Goal: Obtain resource: Download file/media

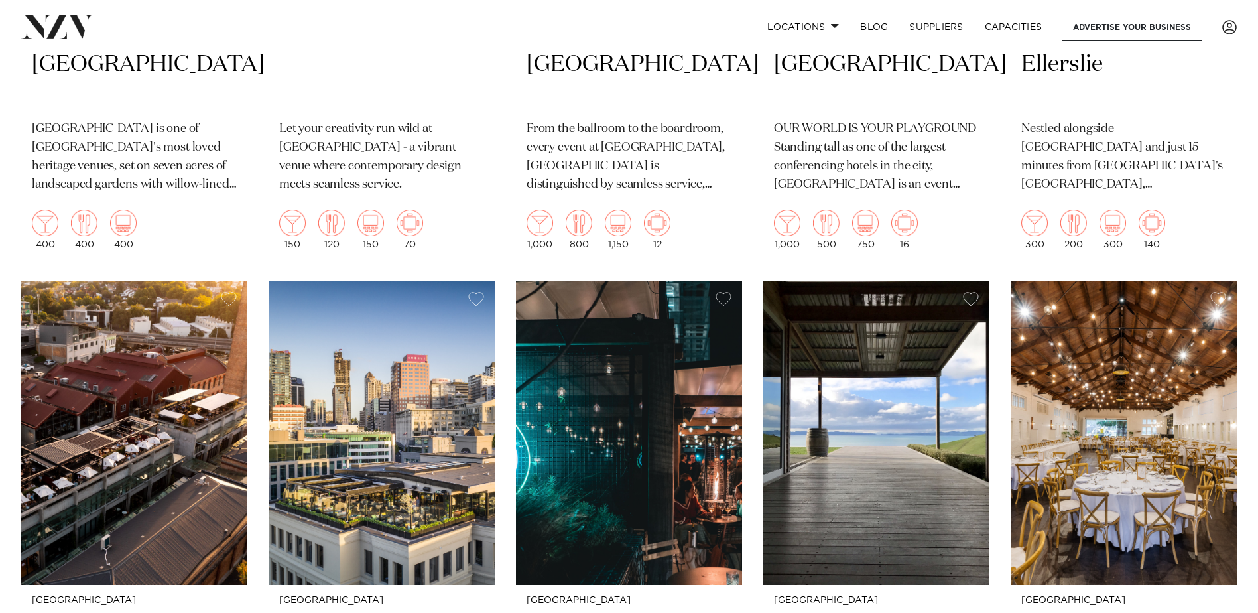
scroll to position [1331, 0]
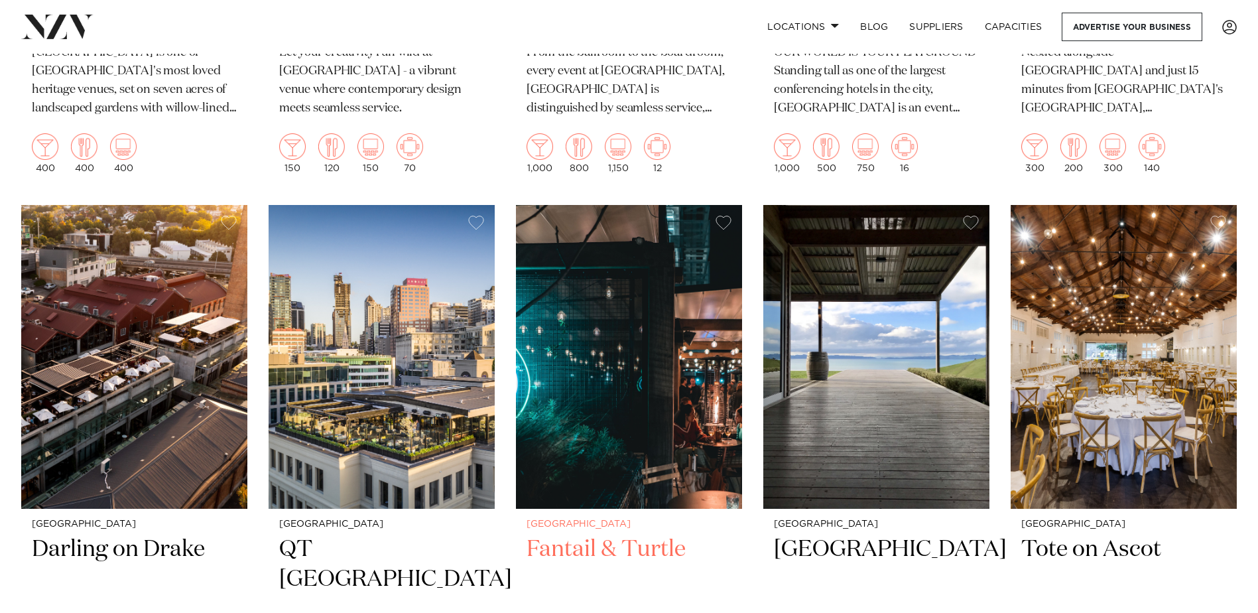
click at [609, 412] on img at bounding box center [629, 356] width 226 height 303
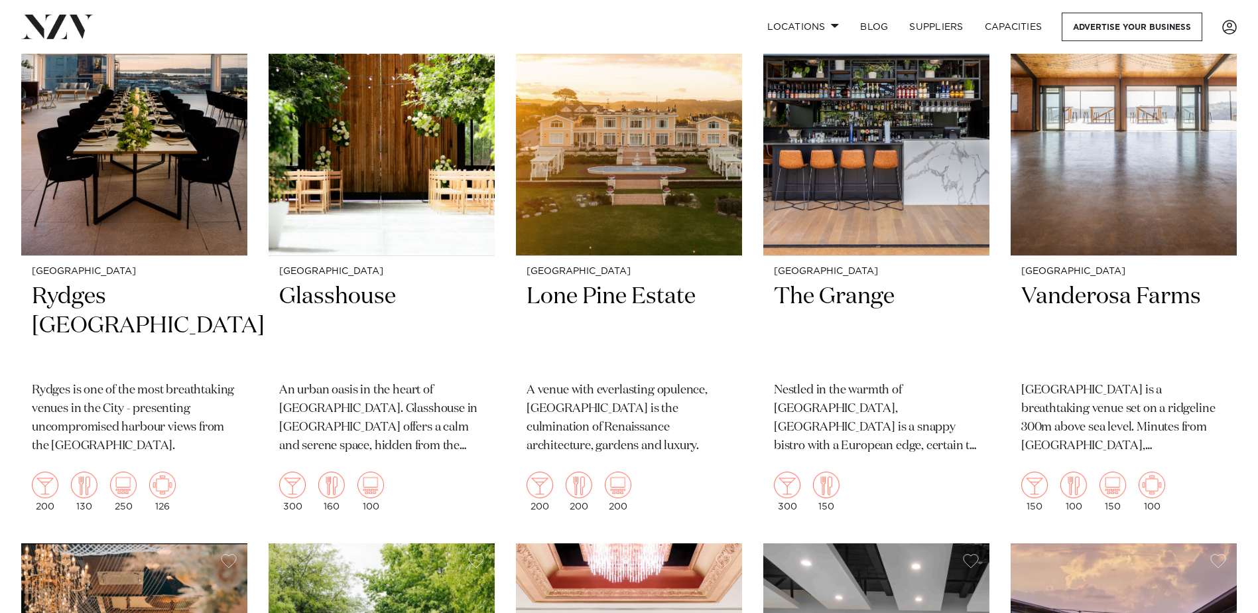
scroll to position [0, 0]
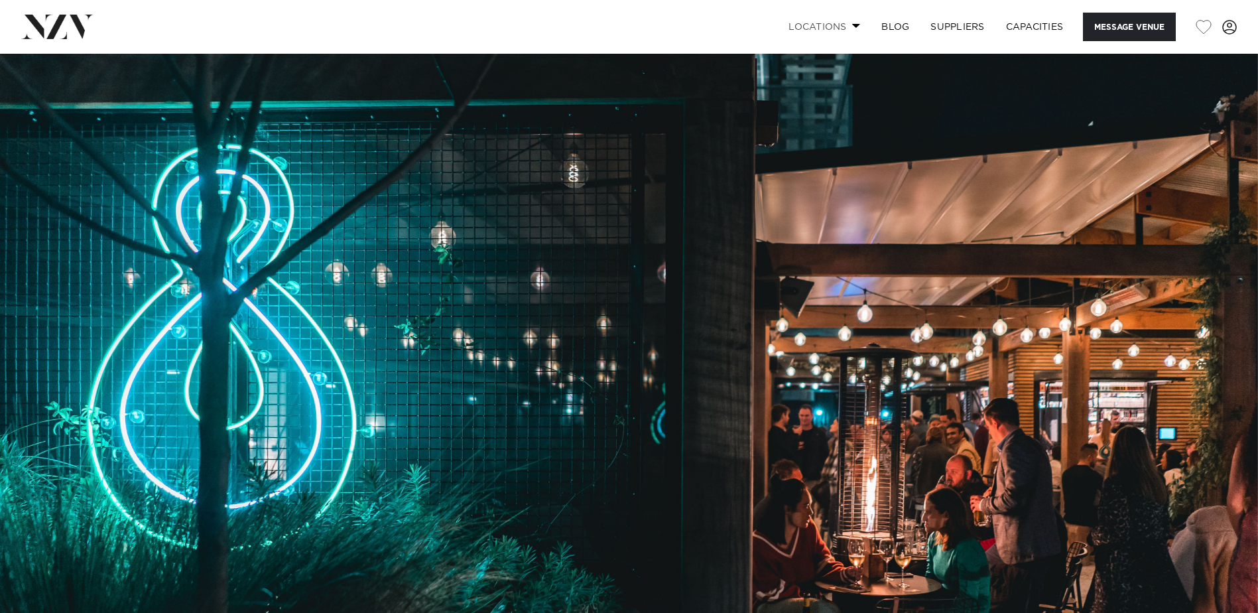
click at [843, 23] on link "Locations" at bounding box center [824, 27] width 93 height 29
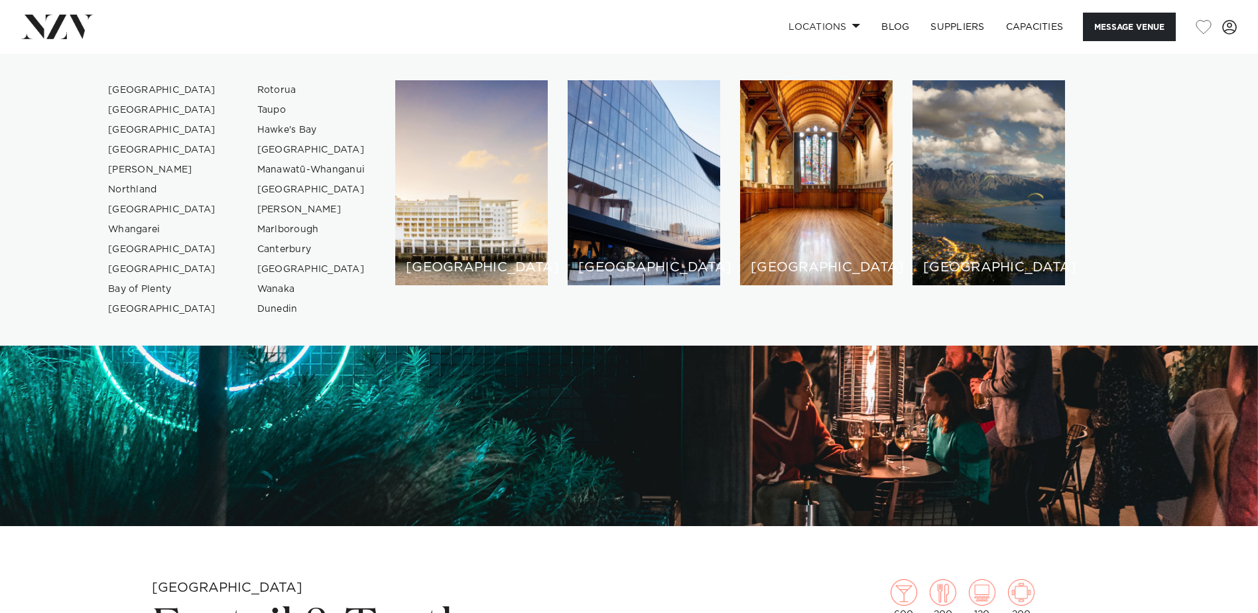
scroll to position [133, 0]
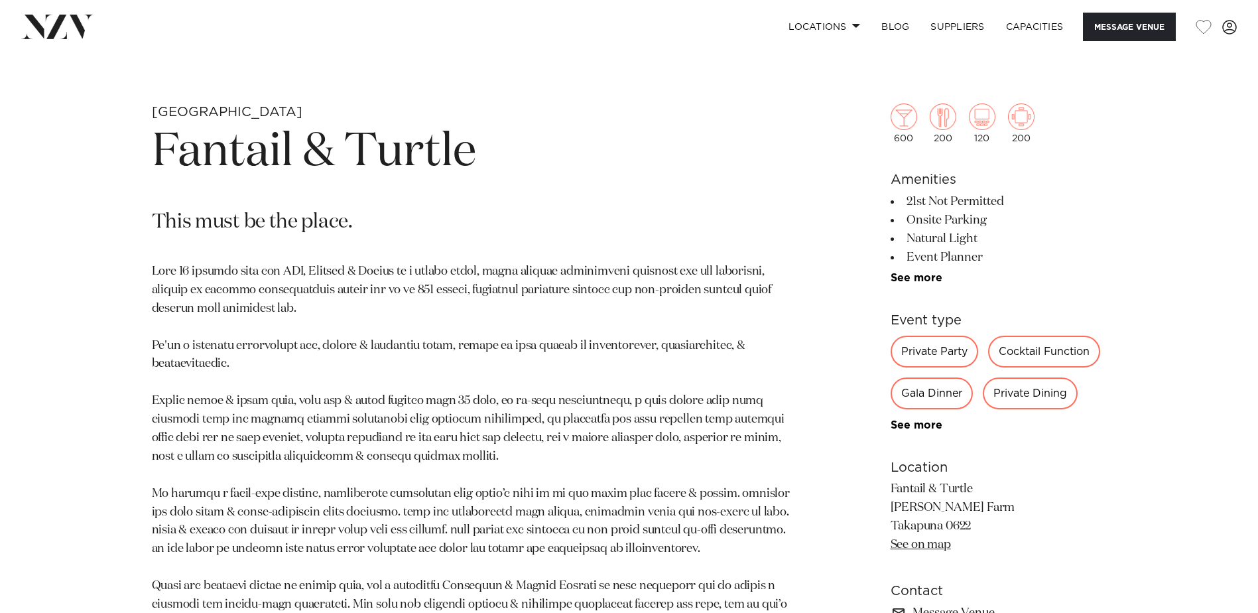
scroll to position [663, 0]
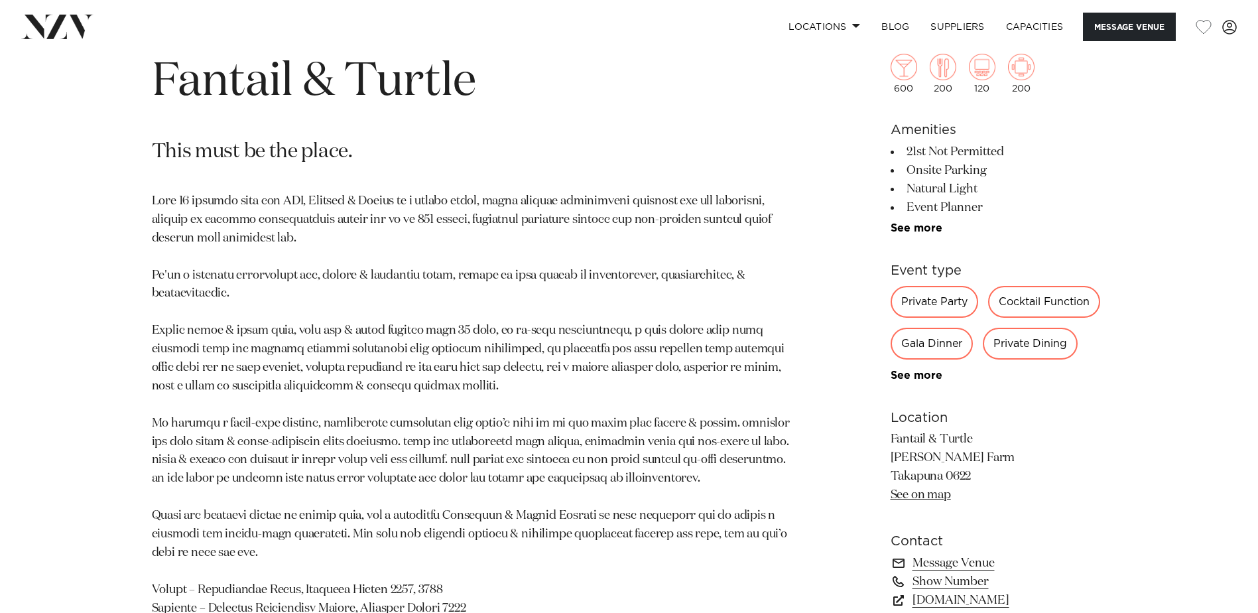
click at [940, 298] on div "Private Party" at bounding box center [935, 302] width 88 height 32
click at [926, 375] on link "See more" at bounding box center [942, 375] width 103 height 11
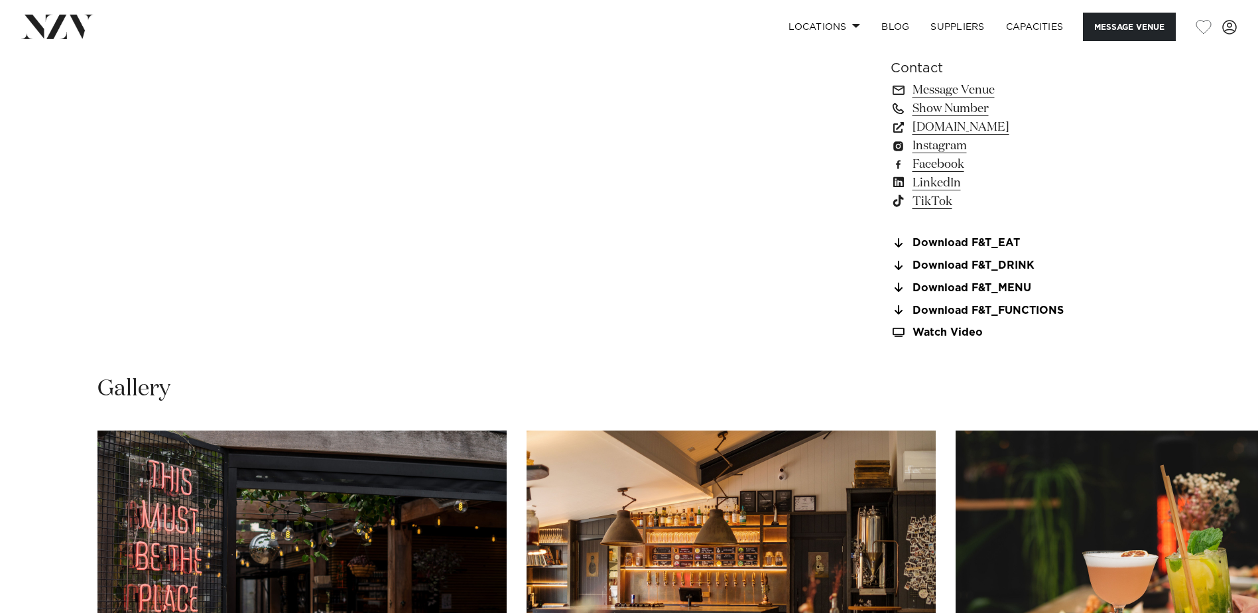
scroll to position [1459, 0]
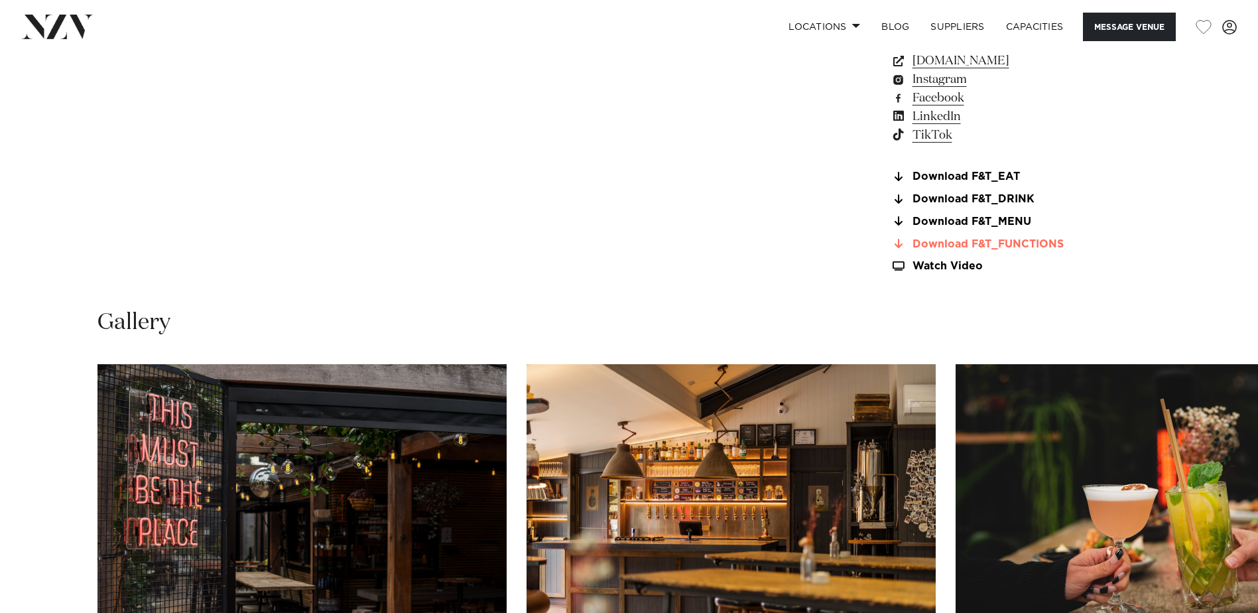
click at [983, 247] on link "Download F&T_FUNCTIONS" at bounding box center [999, 244] width 216 height 12
